Goal: Communication & Community: Participate in discussion

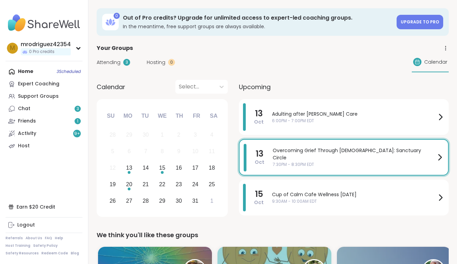
click at [297, 150] on div "Overcoming Grief Through Christ: Sanctuary Circle 7:30PM - 8:30PM EDT" at bounding box center [357, 157] width 171 height 27
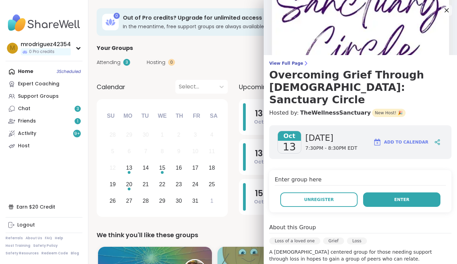
click at [383, 193] on button "Enter" at bounding box center [401, 200] width 77 height 14
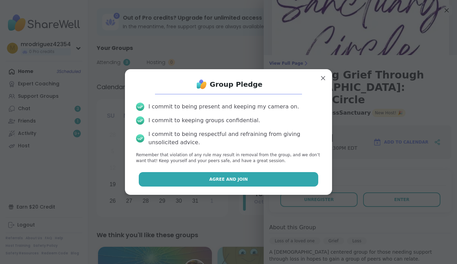
click at [241, 177] on span "Agree and Join" at bounding box center [228, 180] width 39 height 6
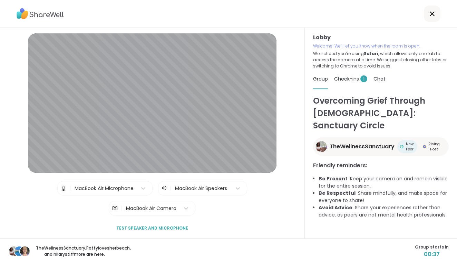
click at [151, 227] on span "Test speaker and microphone" at bounding box center [152, 229] width 72 height 6
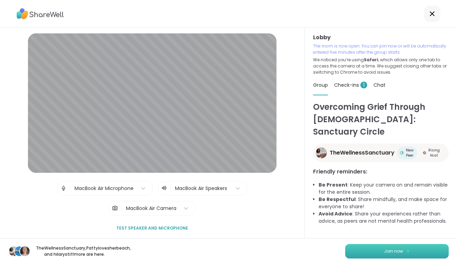
click at [400, 249] on span "Join now" at bounding box center [393, 252] width 19 height 6
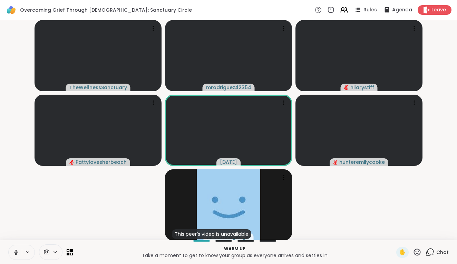
click at [14, 252] on icon at bounding box center [16, 253] width 6 height 6
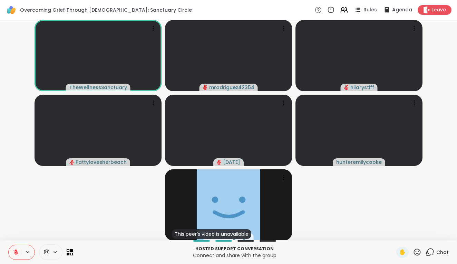
click at [429, 252] on icon at bounding box center [429, 252] width 9 height 9
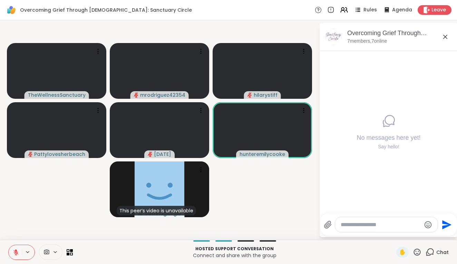
click at [349, 224] on textarea "Type your message" at bounding box center [380, 225] width 80 height 7
click at [342, 224] on textarea "**********" at bounding box center [381, 225] width 80 height 7
type textarea "**********"
click at [446, 225] on icon "Send" at bounding box center [447, 224] width 9 height 9
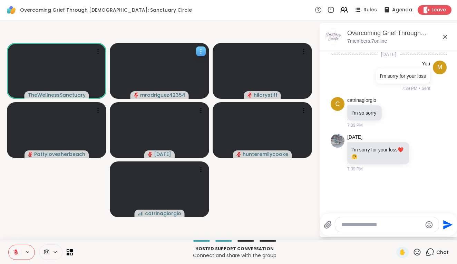
click at [166, 94] on span "mrodriguez42354" at bounding box center [162, 95] width 45 height 7
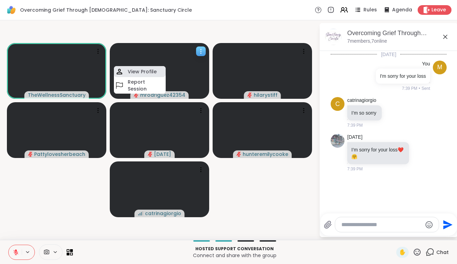
click at [143, 75] on h4 "View Profile" at bounding box center [142, 71] width 29 height 7
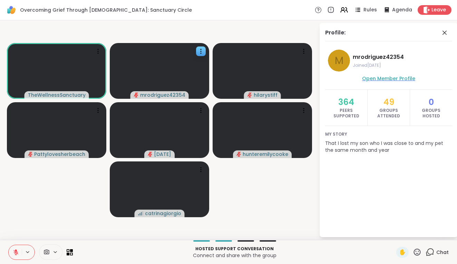
click at [374, 78] on span "Open Member Profile" at bounding box center [388, 78] width 53 height 7
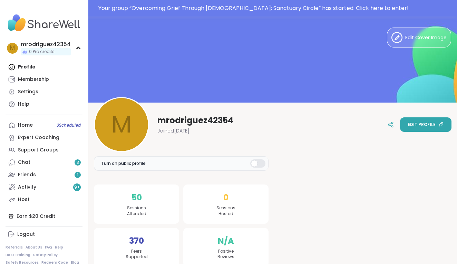
click at [419, 122] on span "Edit profile" at bounding box center [421, 125] width 28 height 6
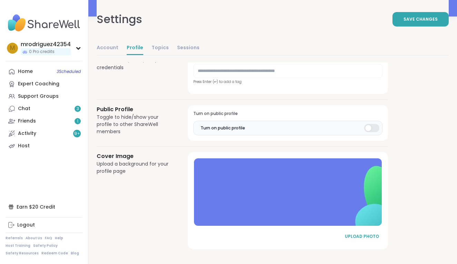
scroll to position [343, 0]
click at [369, 126] on div at bounding box center [371, 128] width 15 height 8
click at [103, 47] on link "Account" at bounding box center [108, 48] width 22 height 14
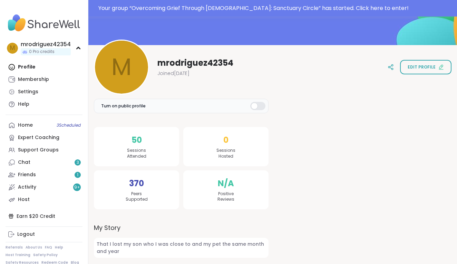
scroll to position [57, 0]
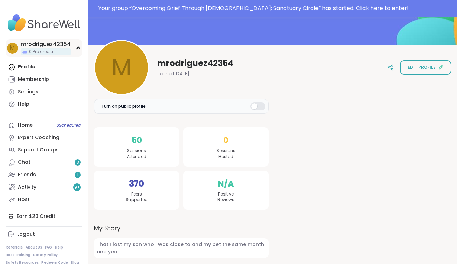
click at [56, 44] on div "mrodriguez42354" at bounding box center [46, 45] width 50 height 8
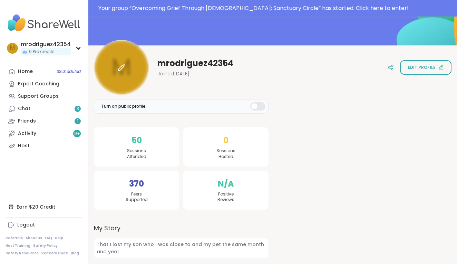
click at [120, 66] on icon at bounding box center [121, 67] width 8 height 8
click at [348, 7] on div "Your group “ Overcoming Grief Through [DEMOGRAPHIC_DATA]: Sanctuary Circle ” ha…" at bounding box center [275, 8] width 354 height 8
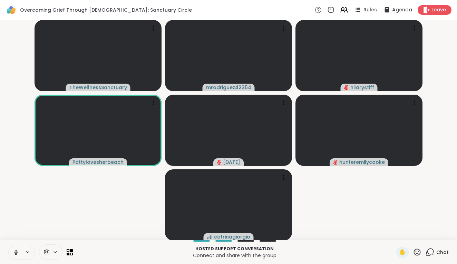
click at [16, 251] on icon at bounding box center [16, 253] width 6 height 6
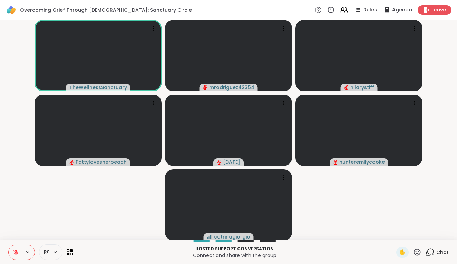
click at [431, 250] on icon at bounding box center [429, 252] width 9 height 9
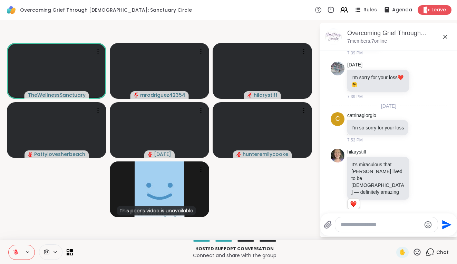
scroll to position [82, 0]
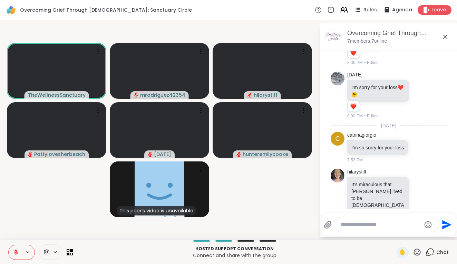
click at [348, 224] on textarea "Type your message" at bounding box center [380, 225] width 80 height 7
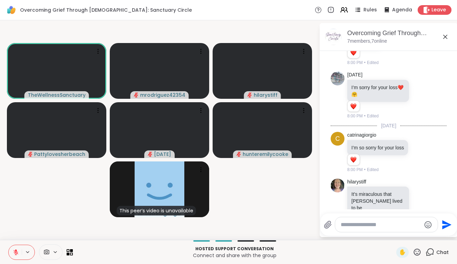
scroll to position [121, 0]
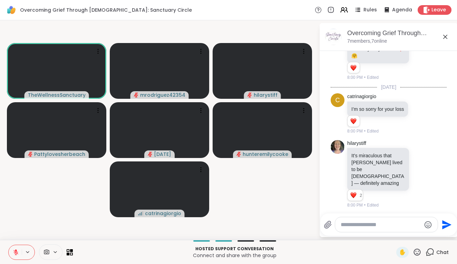
click at [18, 252] on icon at bounding box center [15, 252] width 5 height 5
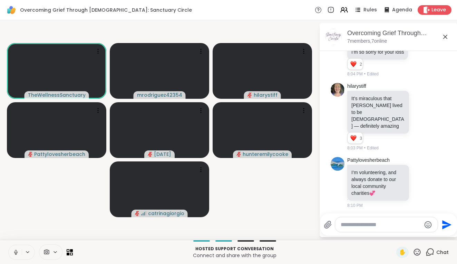
scroll to position [188, 0]
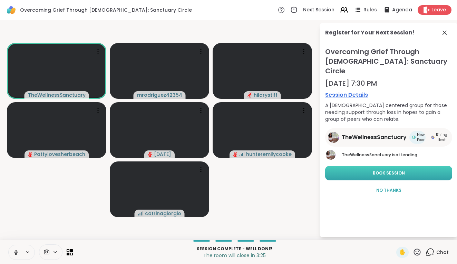
click at [389, 170] on span "Book Session" at bounding box center [388, 173] width 32 height 6
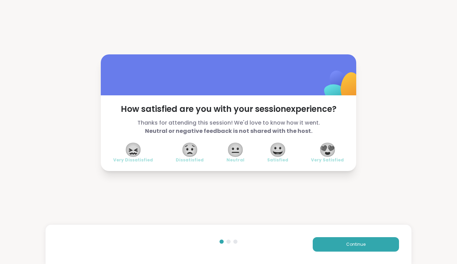
click at [275, 148] on span "😀" at bounding box center [277, 150] width 17 height 12
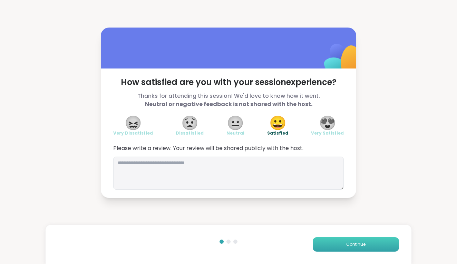
click at [341, 244] on button "Continue" at bounding box center [355, 245] width 86 height 14
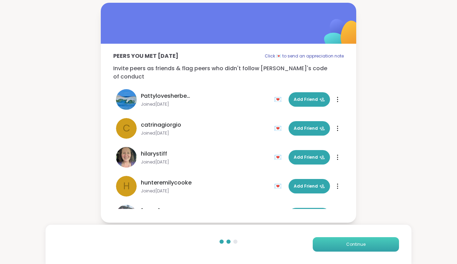
click at [338, 241] on button "Continue" at bounding box center [355, 245] width 86 height 14
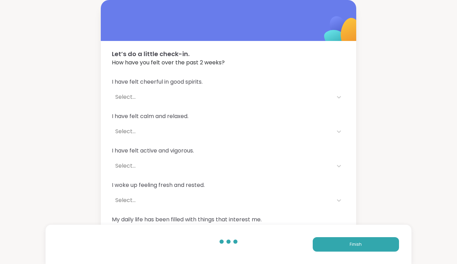
click at [124, 82] on span "I have felt cheerful in good spirits." at bounding box center [228, 82] width 233 height 8
click at [121, 96] on div "Select..." at bounding box center [222, 97] width 214 height 8
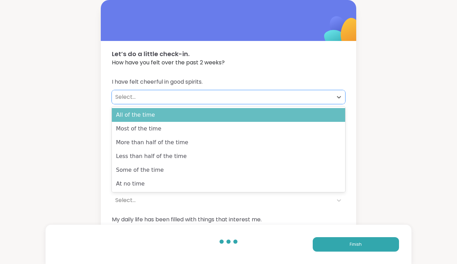
click at [136, 113] on div "All of the time" at bounding box center [228, 115] width 233 height 14
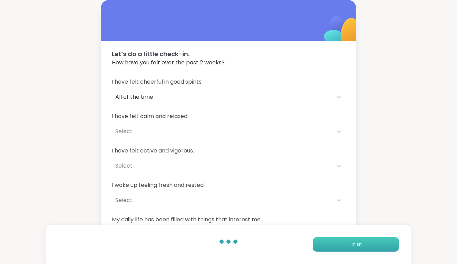
click at [332, 240] on button "Finish" at bounding box center [355, 245] width 86 height 14
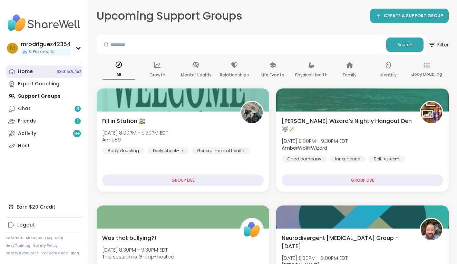
click at [61, 68] on link "Home 3 Scheduled" at bounding box center [44, 72] width 77 height 12
